Goal: Transaction & Acquisition: Purchase product/service

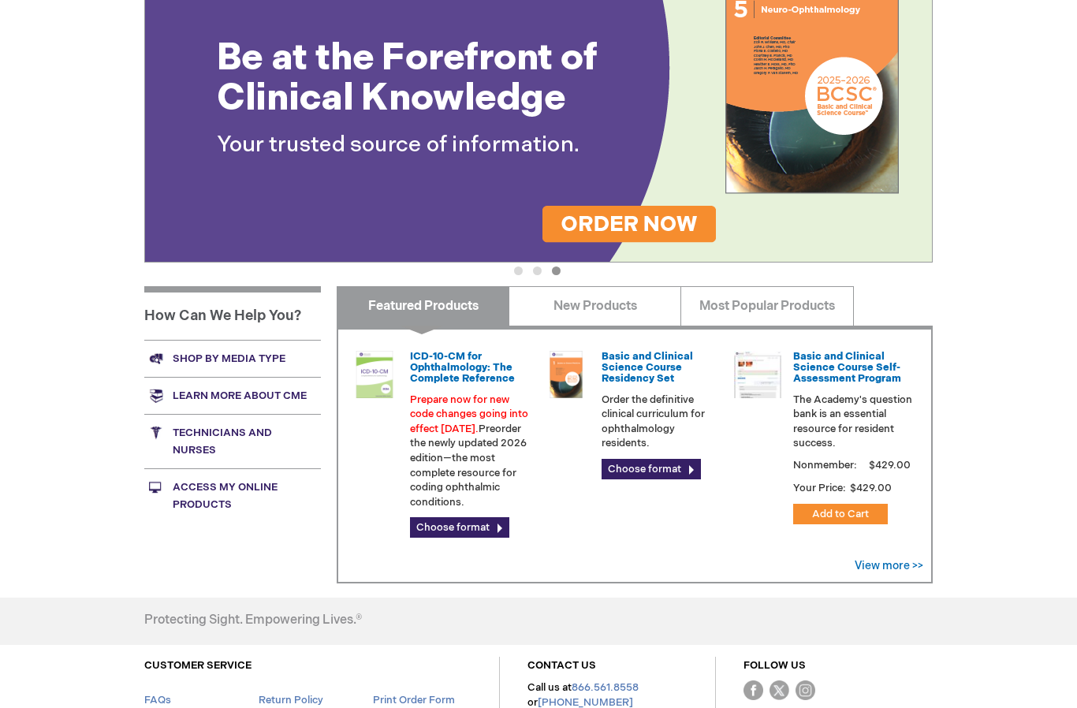
scroll to position [277, 0]
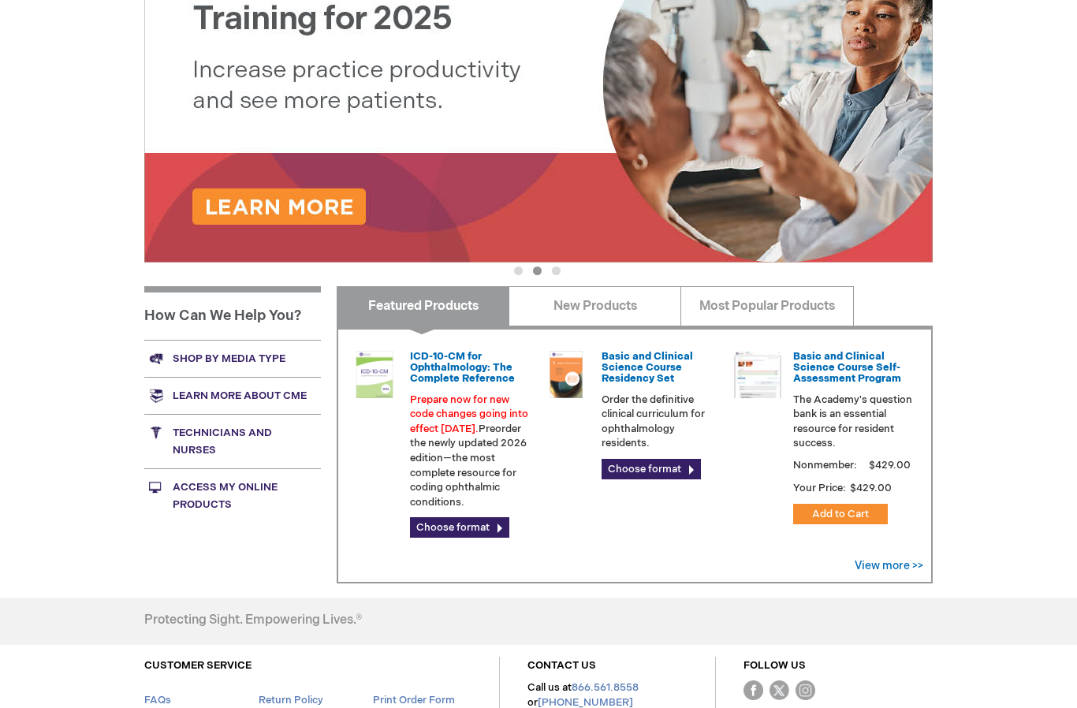
click at [631, 461] on link "Choose format" at bounding box center [651, 469] width 99 height 20
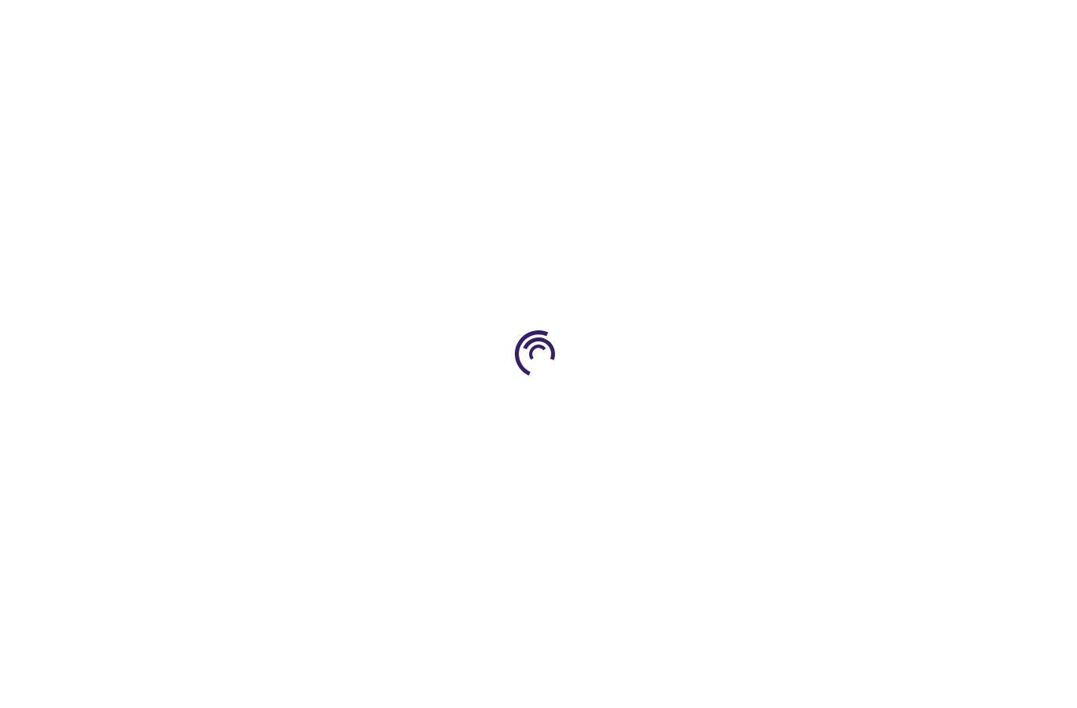
type input "0"
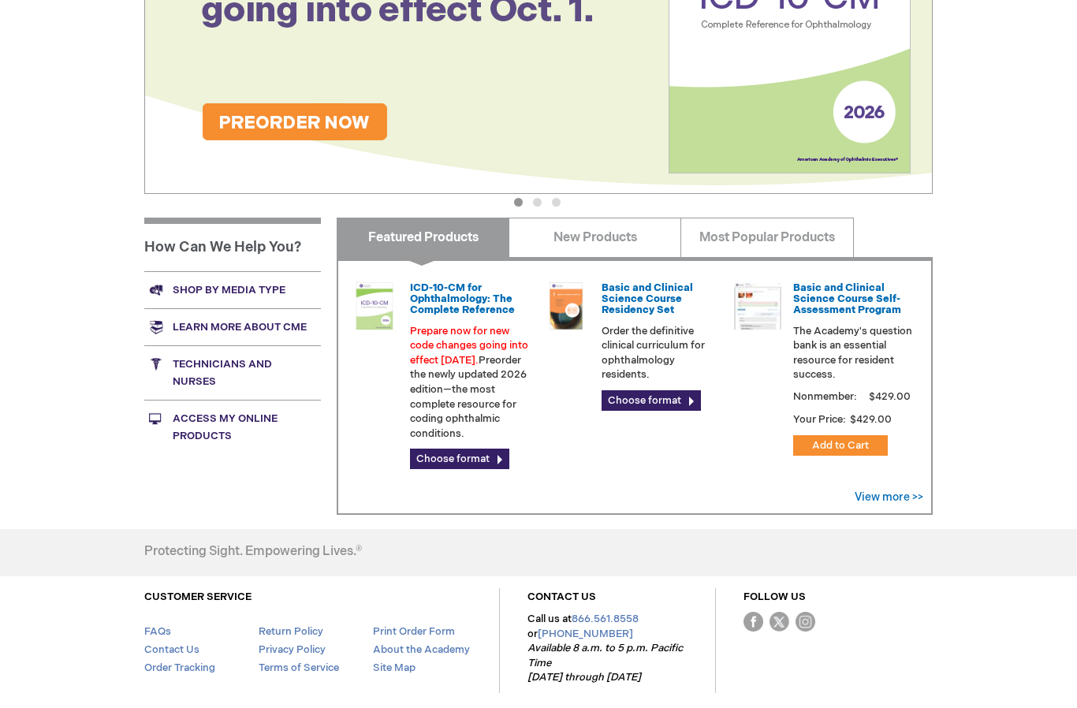
scroll to position [345, 0]
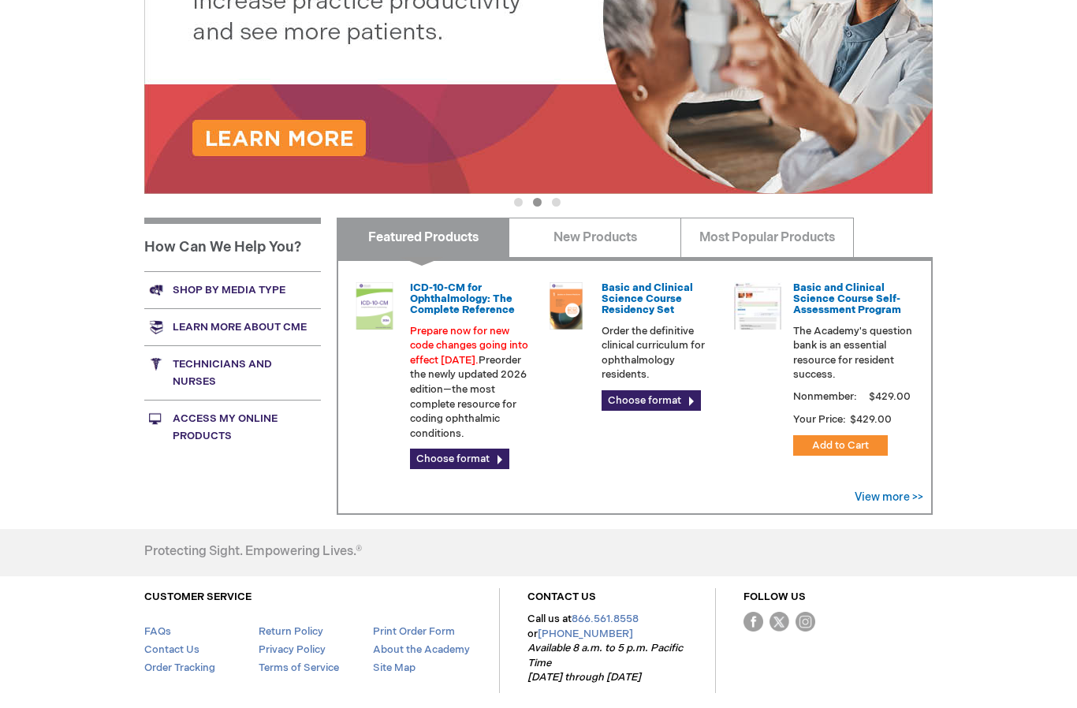
click at [456, 463] on link "Choose format" at bounding box center [459, 459] width 99 height 20
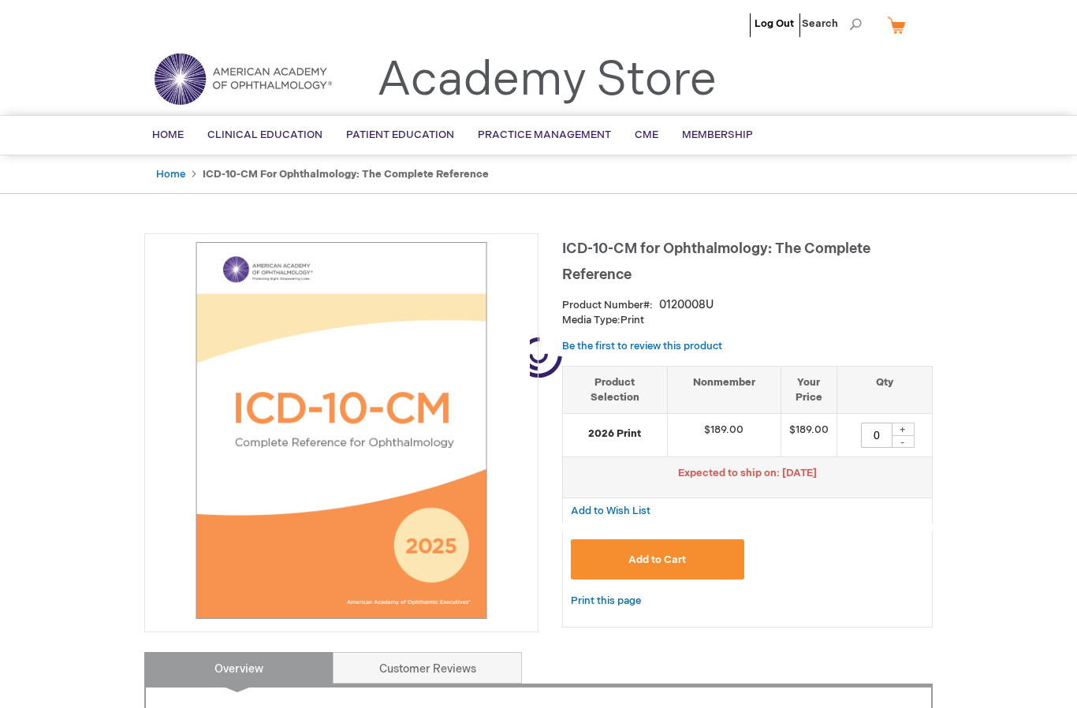
type input "0"
click at [0, 0] on link "BCSC® (Basic and Clinical Science Course)" at bounding box center [0, 0] width 0 height 0
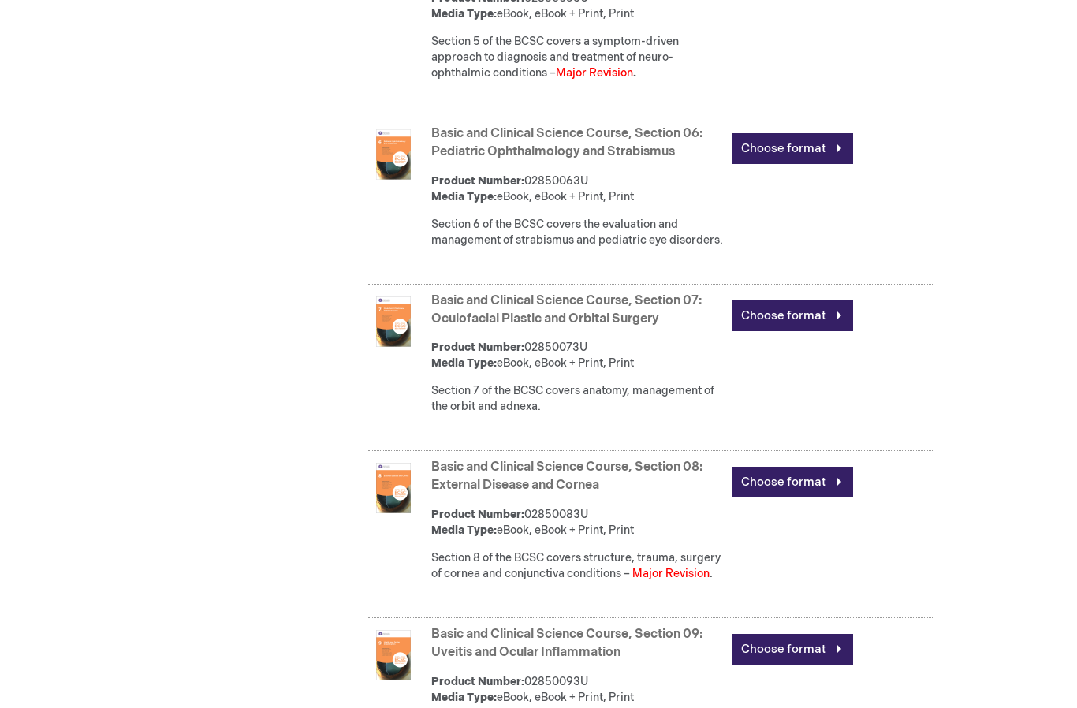
scroll to position [1551, 0]
click at [806, 165] on link "Choose format" at bounding box center [792, 149] width 121 height 31
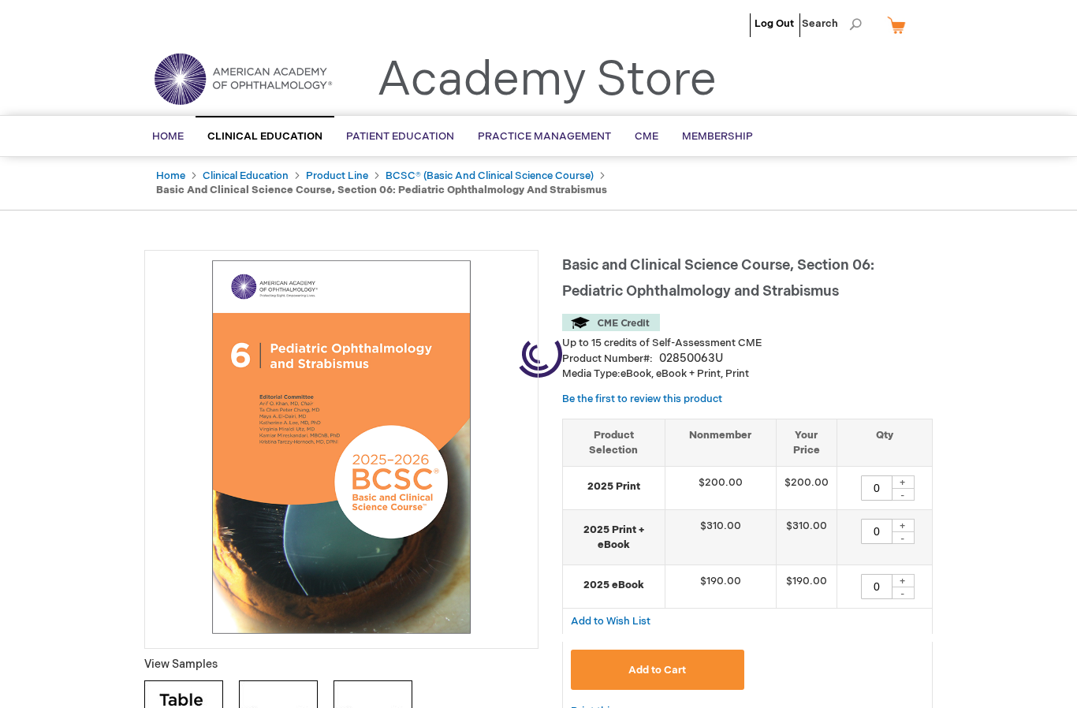
type input "0"
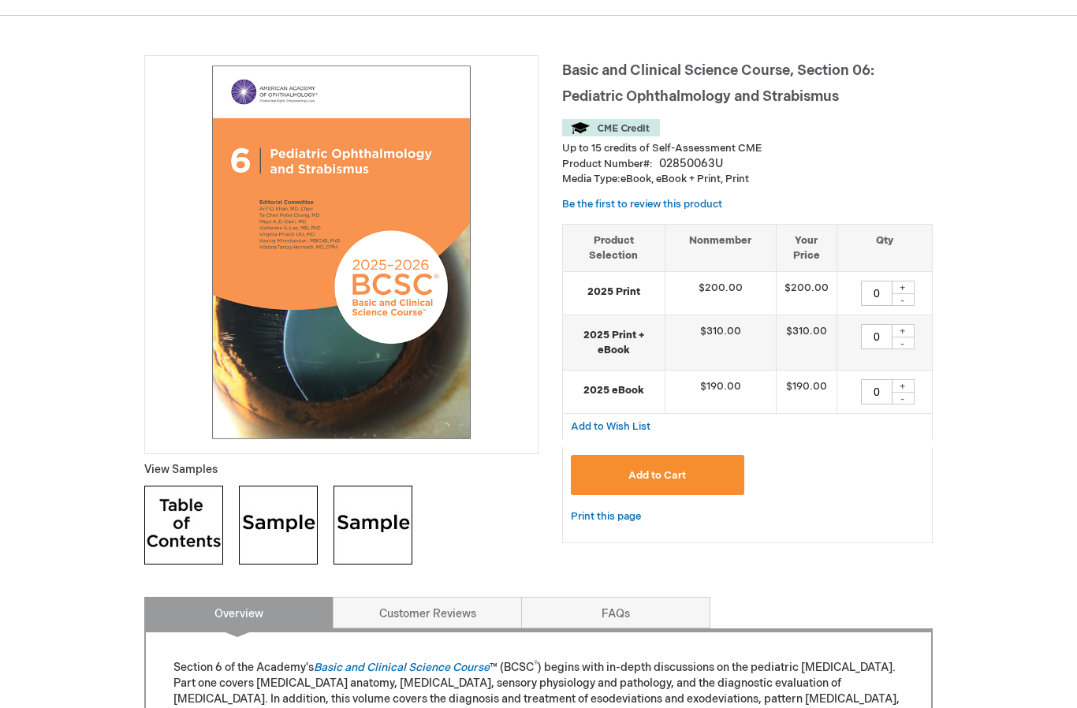
scroll to position [196, 0]
click at [914, 382] on div "+" at bounding box center [903, 384] width 24 height 13
type input "1"
click at [673, 472] on span "Add to Cart" at bounding box center [657, 474] width 58 height 13
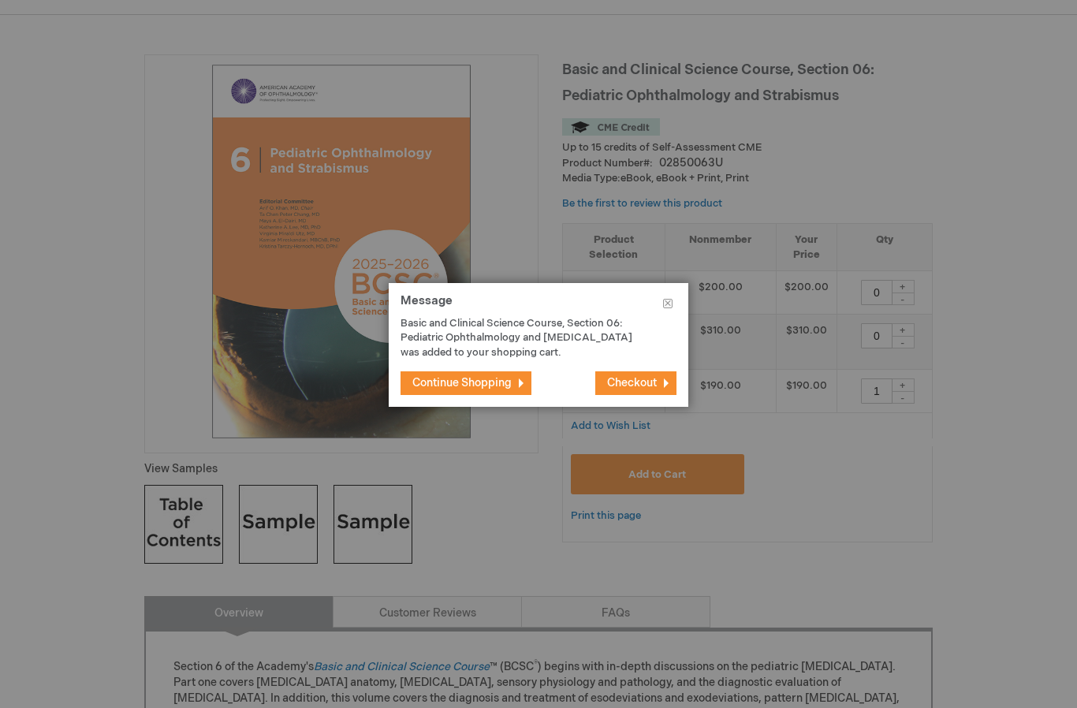
click at [449, 389] on span "Continue Shopping" at bounding box center [461, 382] width 99 height 13
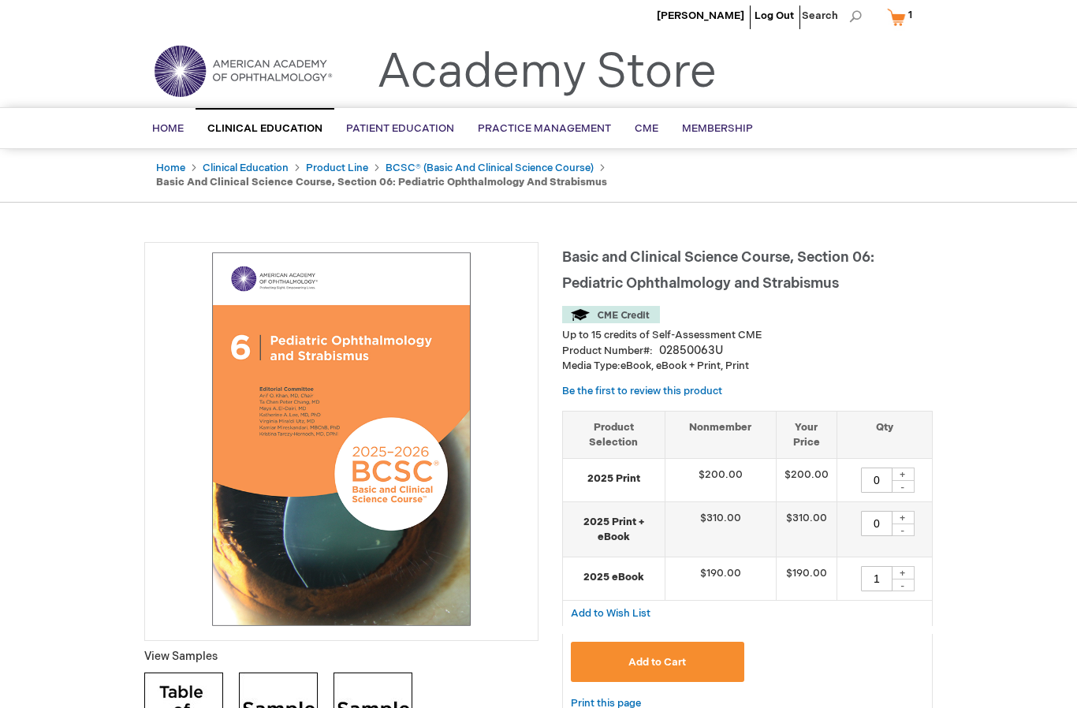
scroll to position [0, 0]
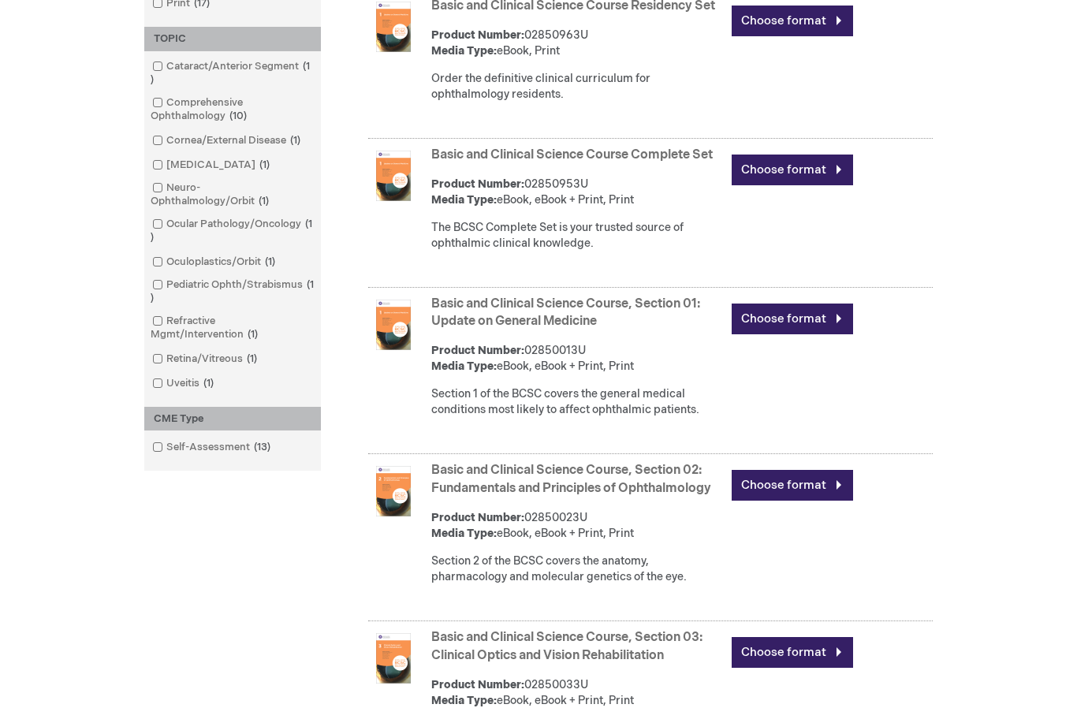
scroll to position [532, 0]
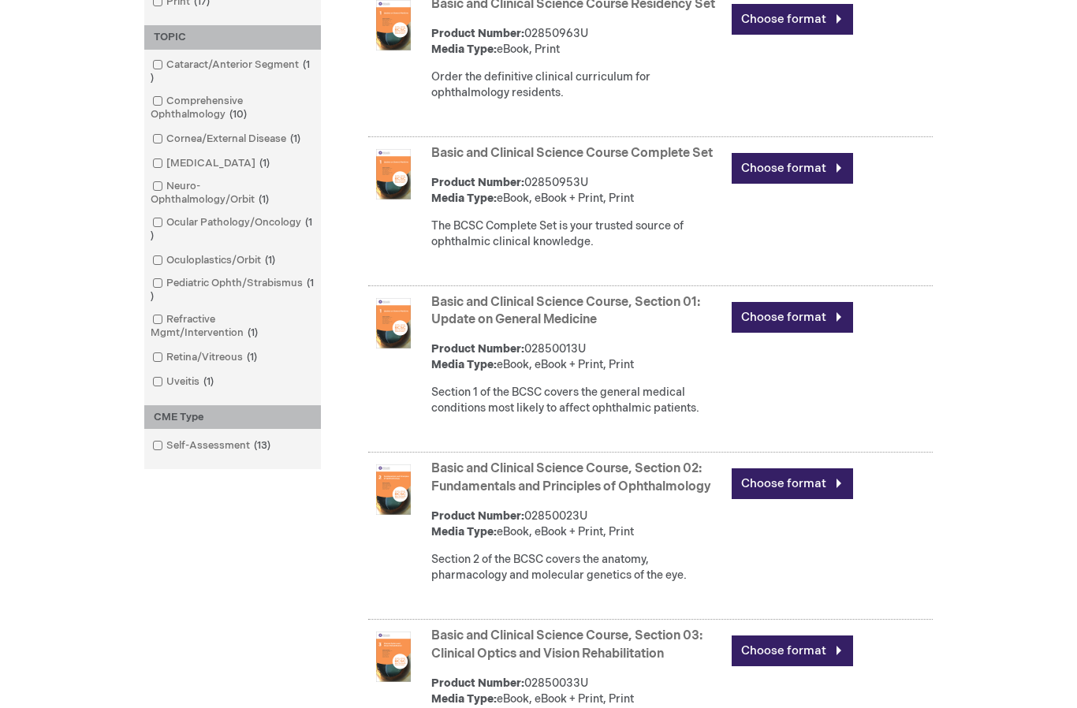
click at [803, 184] on link "Choose format" at bounding box center [792, 169] width 121 height 31
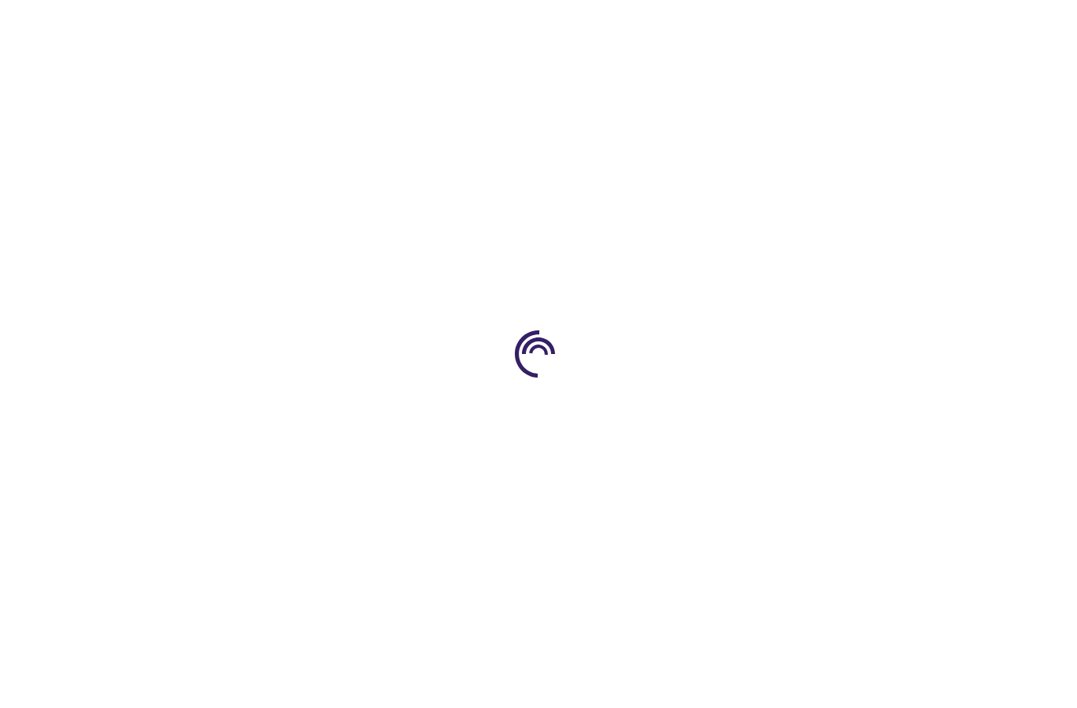
type input "0"
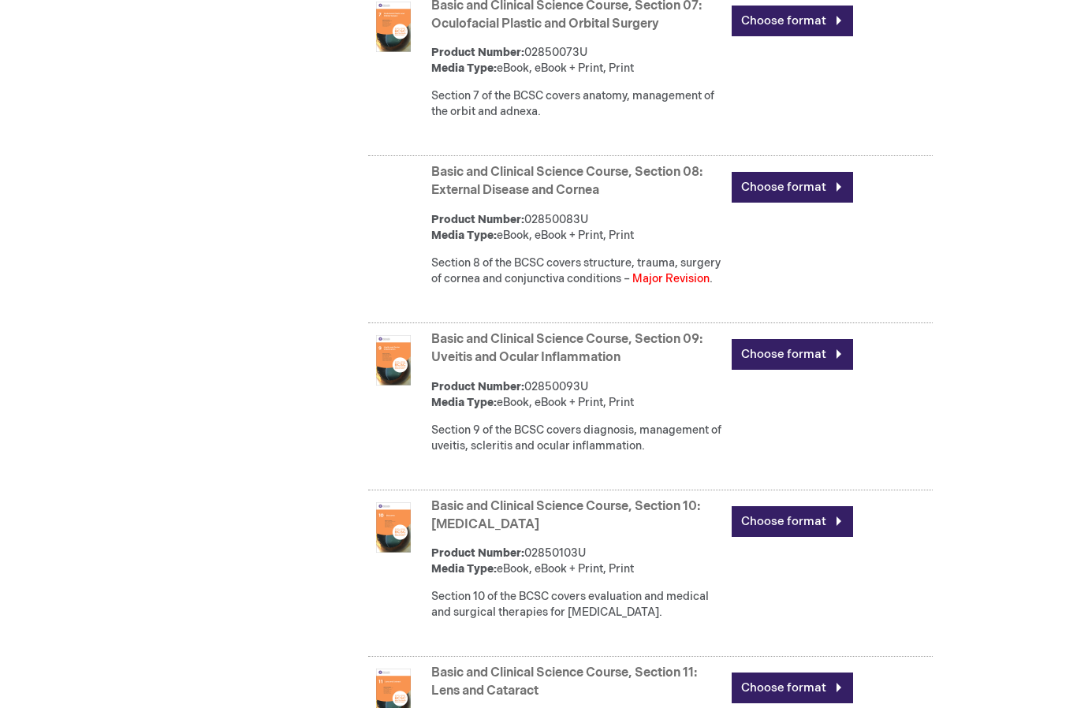
scroll to position [1841, 0]
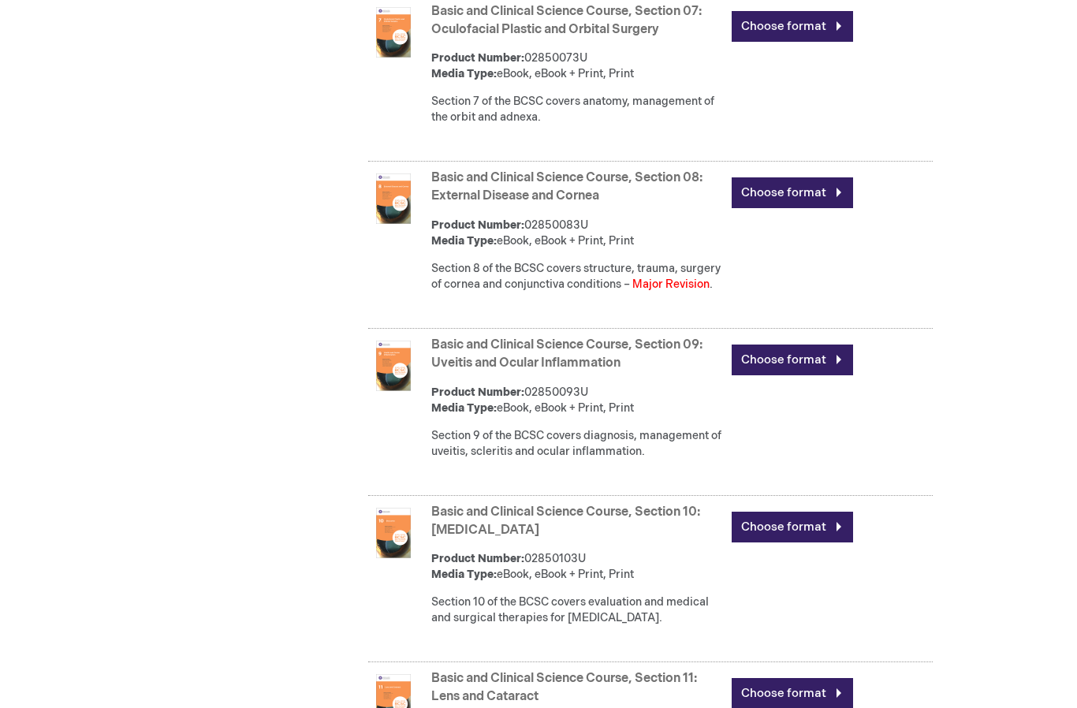
click at [806, 208] on link "Choose format" at bounding box center [792, 192] width 121 height 31
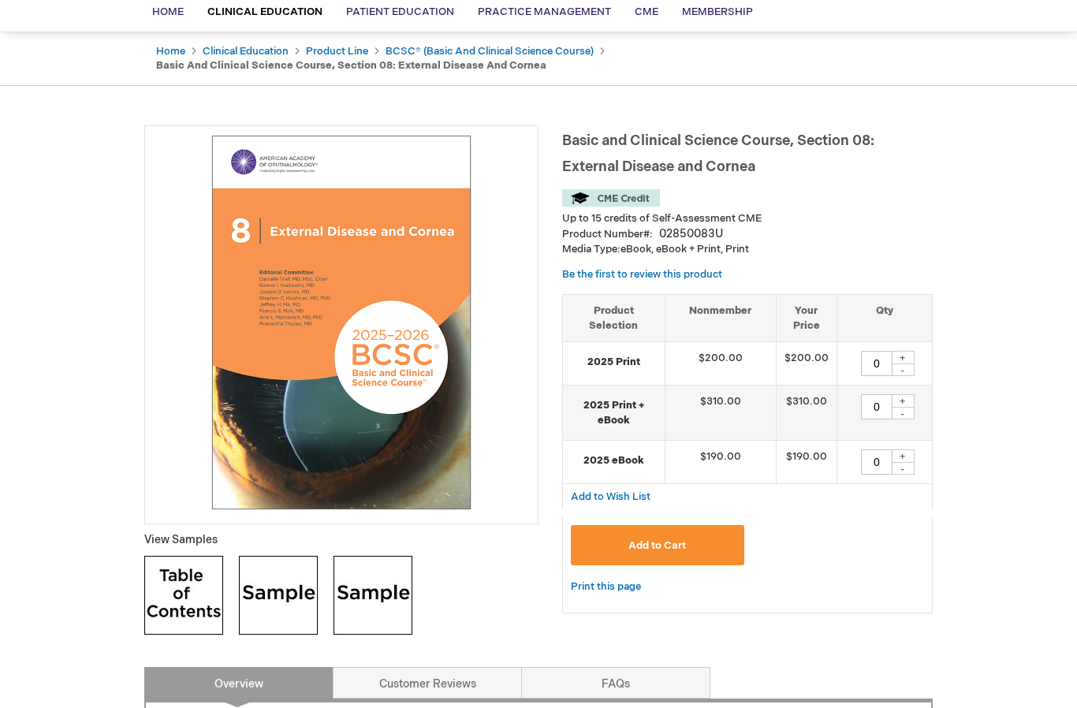
scroll to position [125, 0]
click at [912, 449] on div "+" at bounding box center [903, 455] width 24 height 13
type input "1"
click at [677, 546] on span "Add to Cart" at bounding box center [657, 544] width 58 height 13
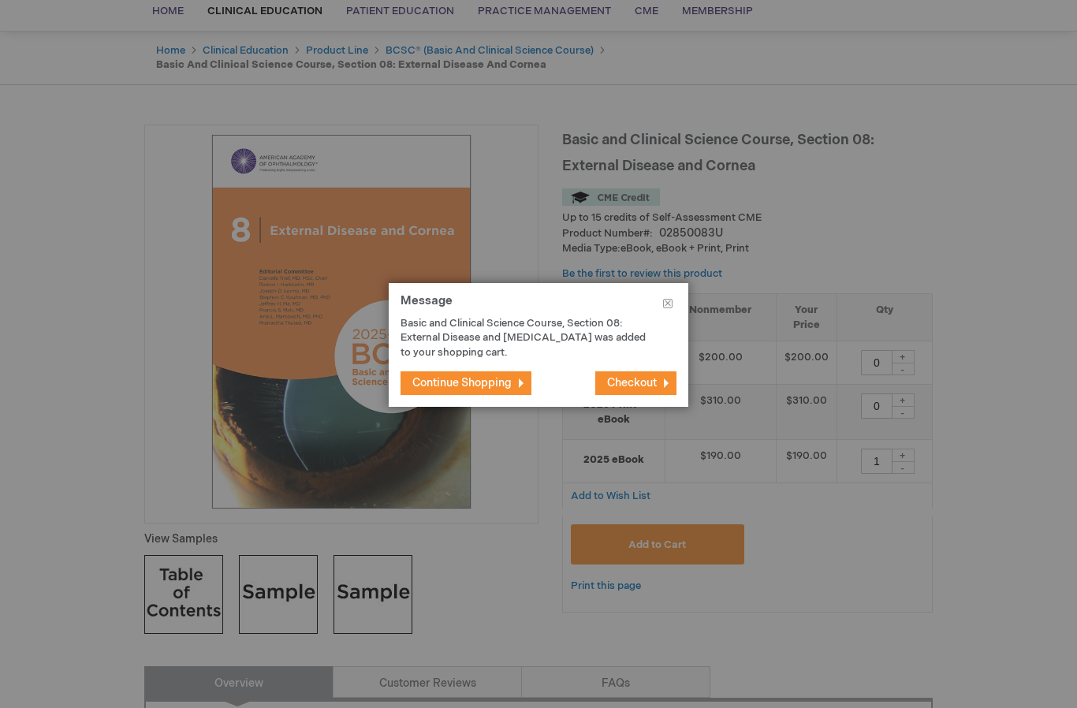
click at [466, 389] on span "Continue Shopping" at bounding box center [461, 382] width 99 height 13
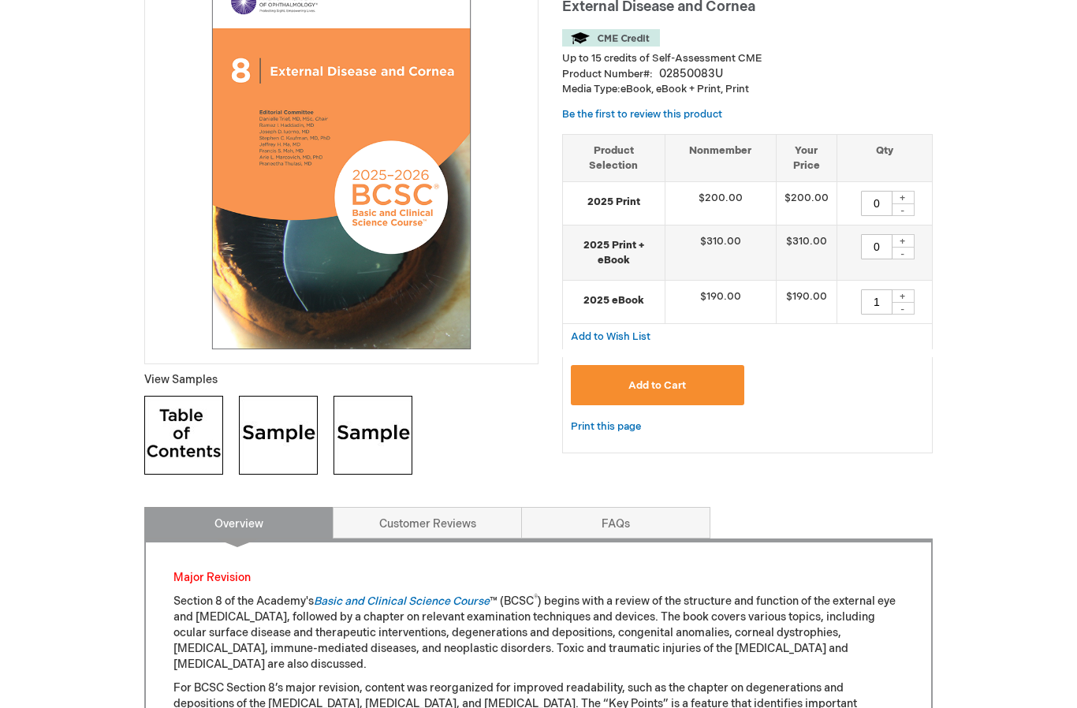
scroll to position [285, 0]
click at [345, 523] on link "Customer Reviews" at bounding box center [427, 523] width 189 height 32
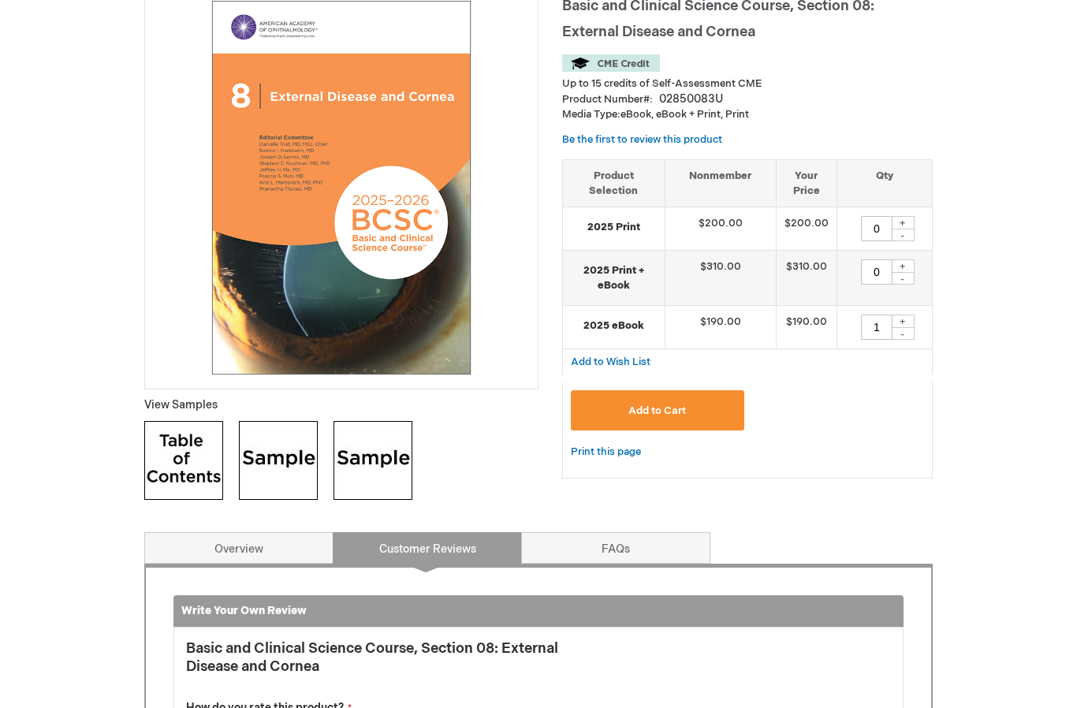
scroll to position [248, 0]
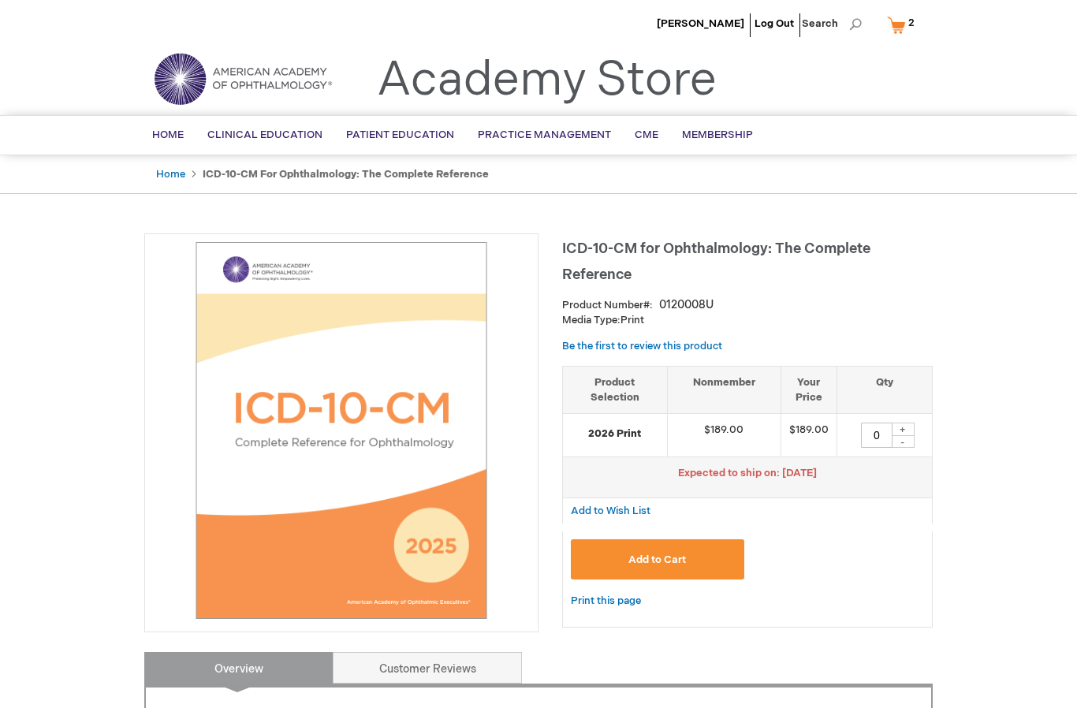
type input "0"
